Goal: Book appointment/travel/reservation

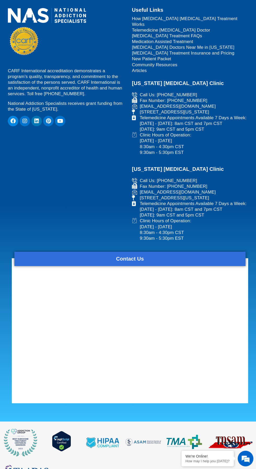
scroll to position [557, 0]
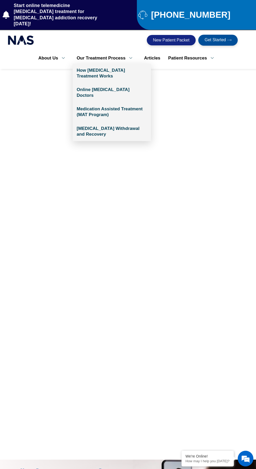
click at [100, 56] on link "Our Treatment Process" at bounding box center [106, 58] width 67 height 11
